Goal: Task Accomplishment & Management: Manage account settings

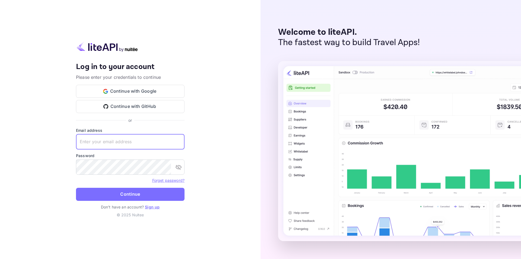
click at [109, 140] on input "text" at bounding box center [130, 141] width 109 height 15
type input "toribio.rodriguez@grupovdt.com"
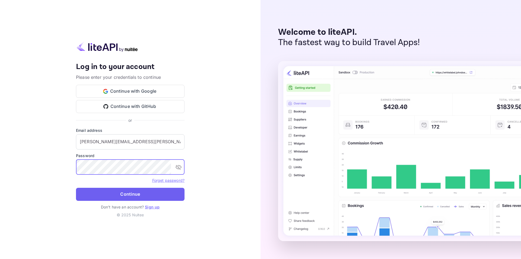
click at [133, 193] on button "Continue" at bounding box center [130, 194] width 109 height 13
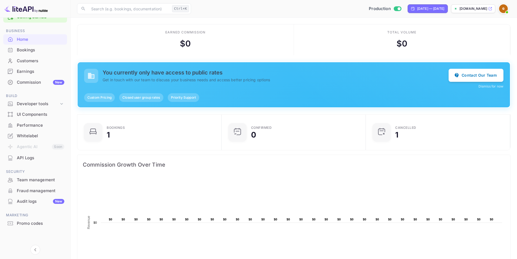
click at [27, 50] on div "Bookings" at bounding box center [41, 50] width 48 height 6
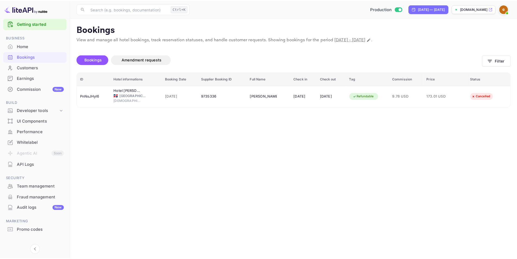
scroll to position [14, 0]
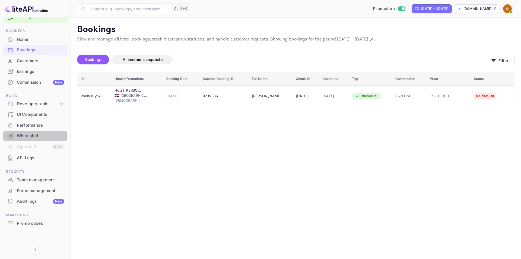
click at [32, 137] on div "Whitelabel" at bounding box center [41, 136] width 48 height 6
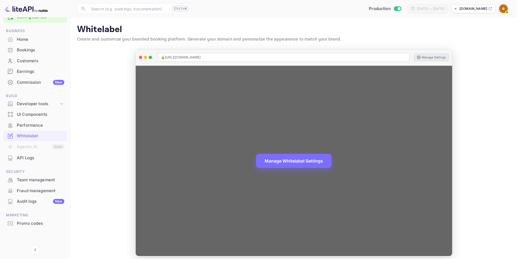
click at [429, 55] on button "Manage Settings" at bounding box center [431, 57] width 35 height 8
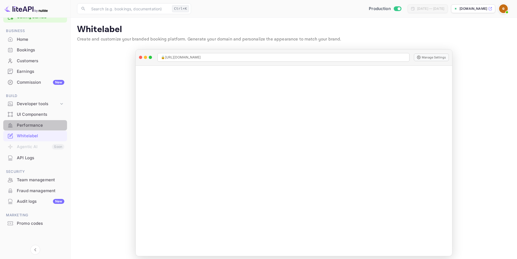
click at [34, 123] on div "Performance" at bounding box center [41, 125] width 48 height 6
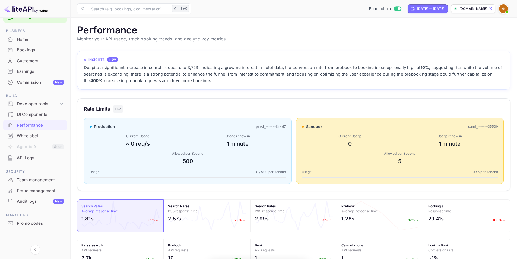
scroll to position [136, 430]
click at [39, 104] on div "Developer tools" at bounding box center [38, 104] width 42 height 6
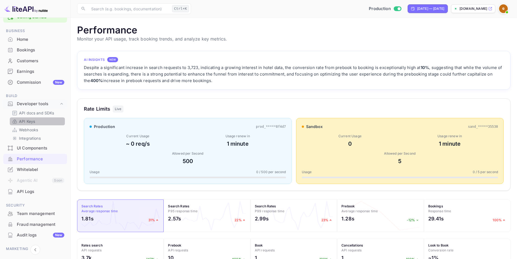
click at [20, 122] on p "API Keys" at bounding box center [27, 121] width 16 height 6
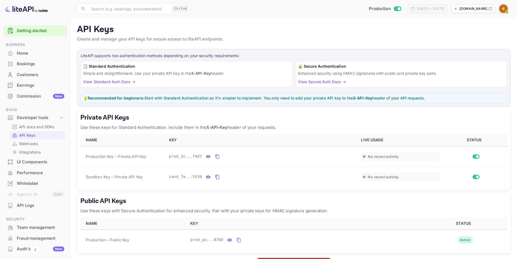
click at [28, 63] on div "Bookings" at bounding box center [41, 64] width 48 height 6
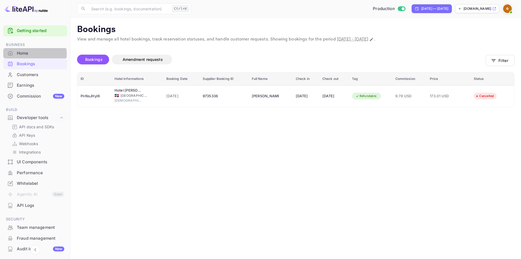
click at [24, 54] on div "Home" at bounding box center [41, 53] width 48 height 6
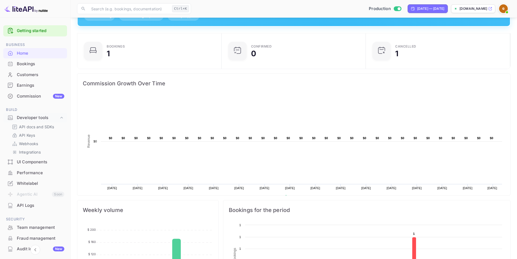
scroll to position [81, 0]
click at [32, 142] on p "Webhooks" at bounding box center [28, 144] width 19 height 6
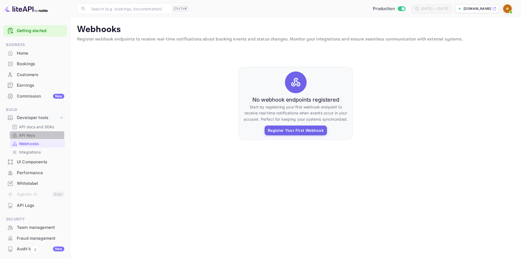
click at [30, 136] on p "API Keys" at bounding box center [27, 135] width 16 height 6
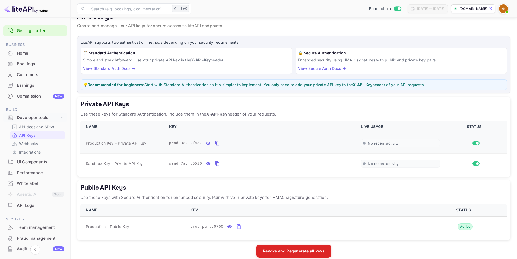
scroll to position [21, 0]
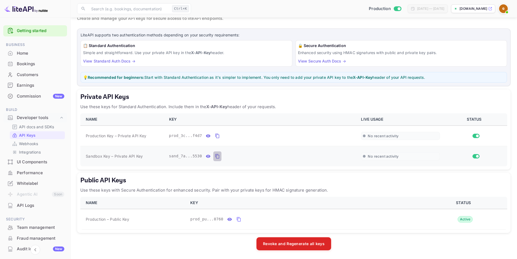
click at [215, 156] on icon "private api keys table" at bounding box center [217, 156] width 5 height 7
click at [215, 155] on icon "private api keys table" at bounding box center [217, 156] width 5 height 7
